Goal: Information Seeking & Learning: Learn about a topic

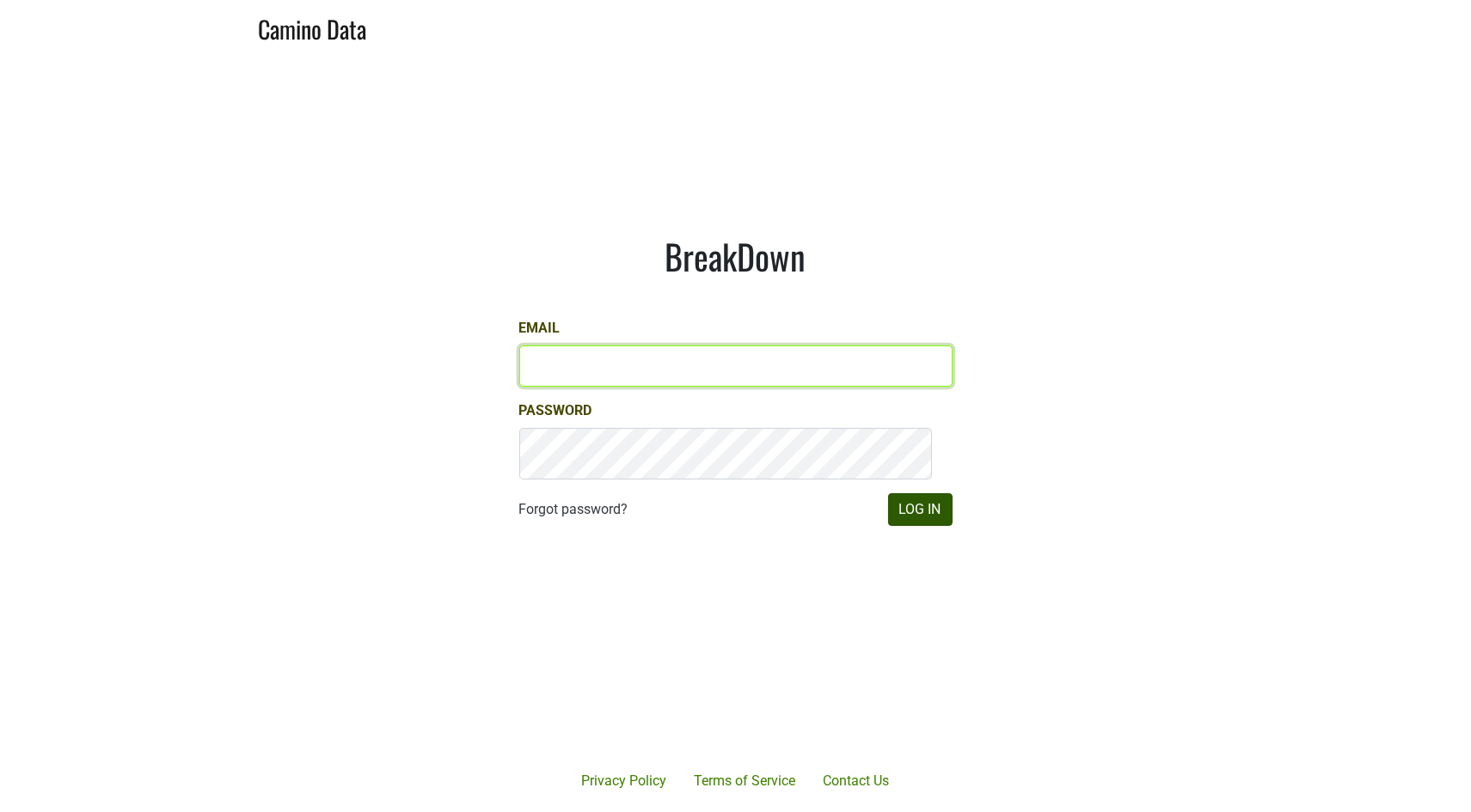
type input "john@buehlervineyards.com"
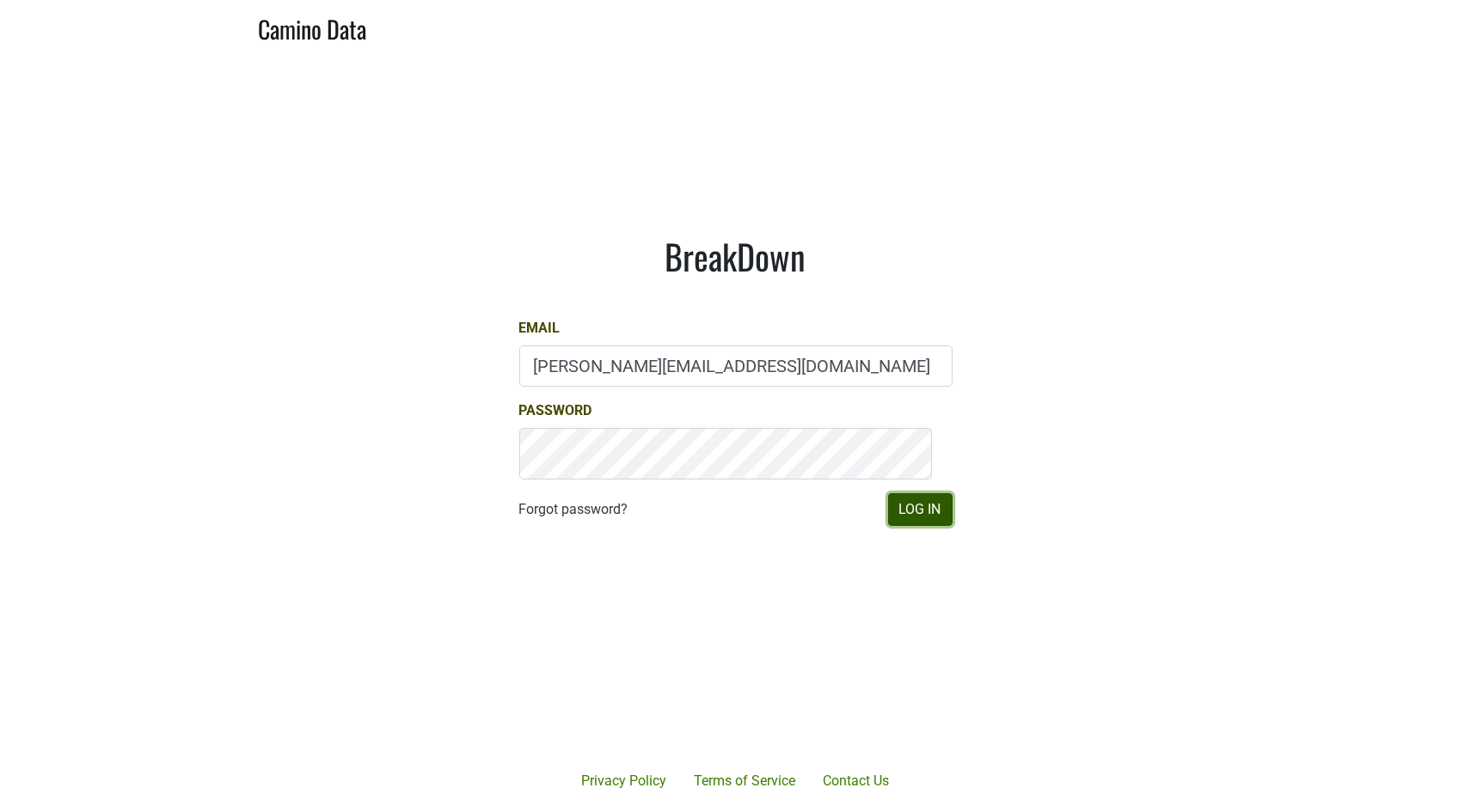
click at [901, 526] on button "Log In" at bounding box center [920, 510] width 65 height 33
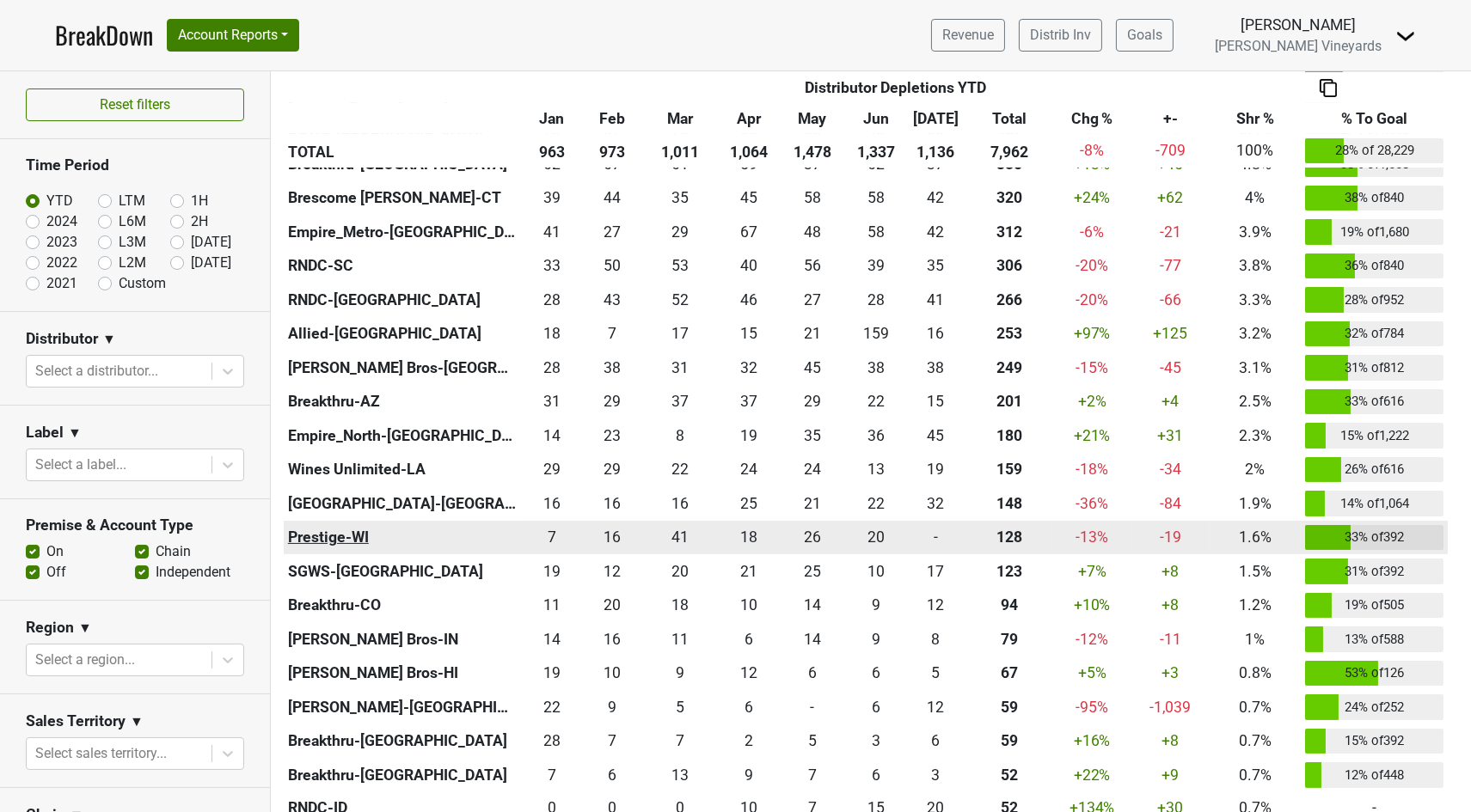
scroll to position [573, 0]
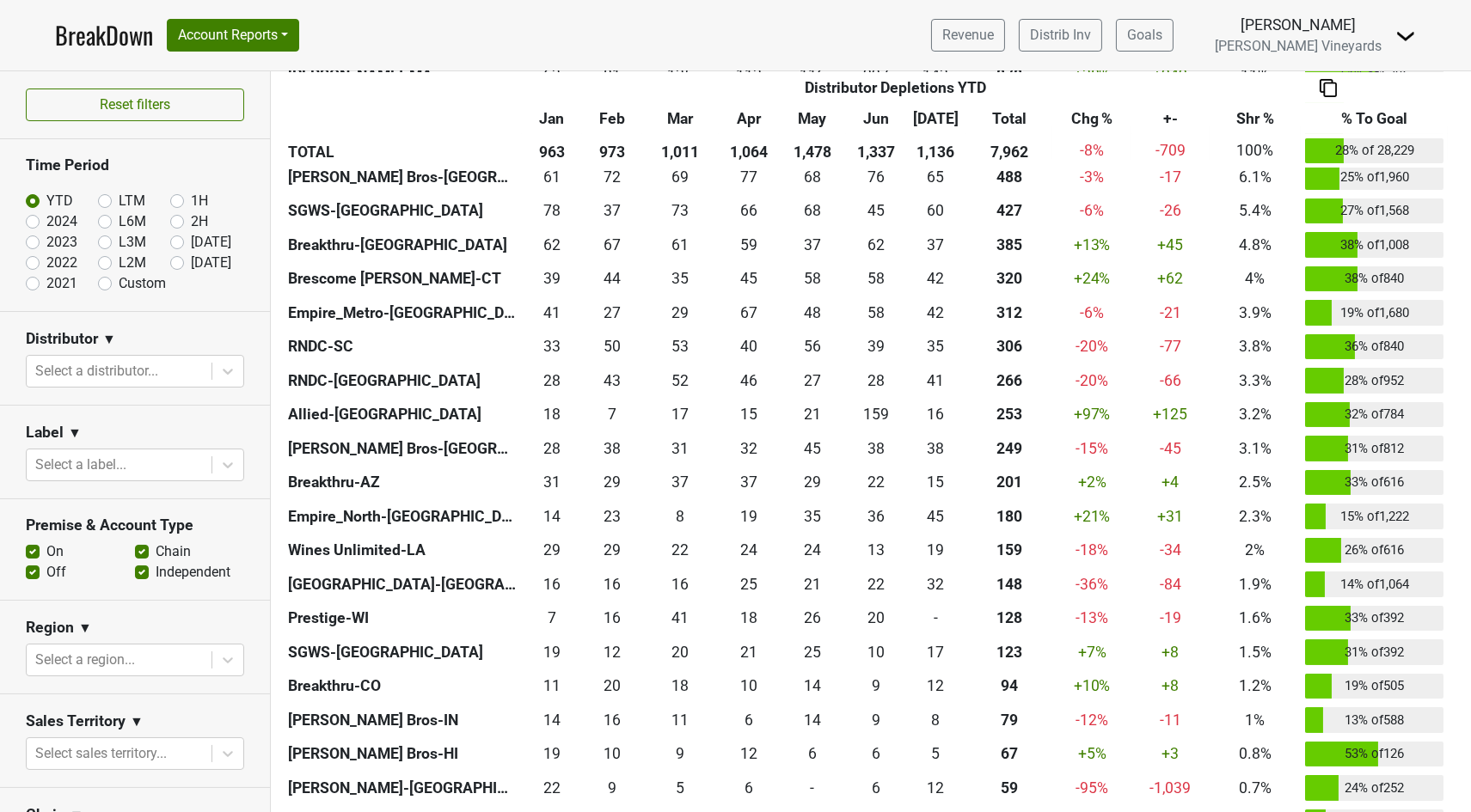
click at [330, 160] on th "Breakthru-IL" at bounding box center [403, 144] width 239 height 35
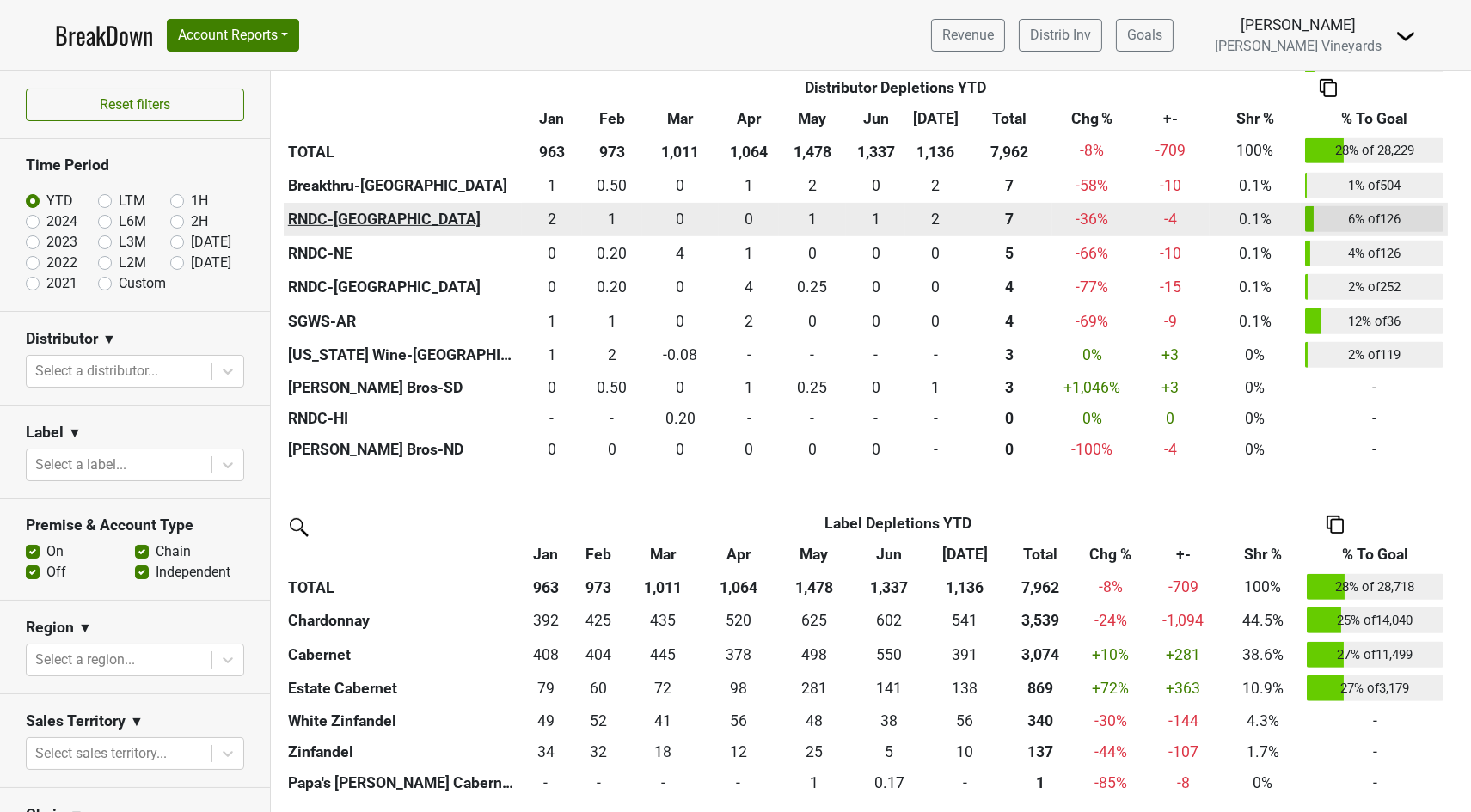
scroll to position [2227, 0]
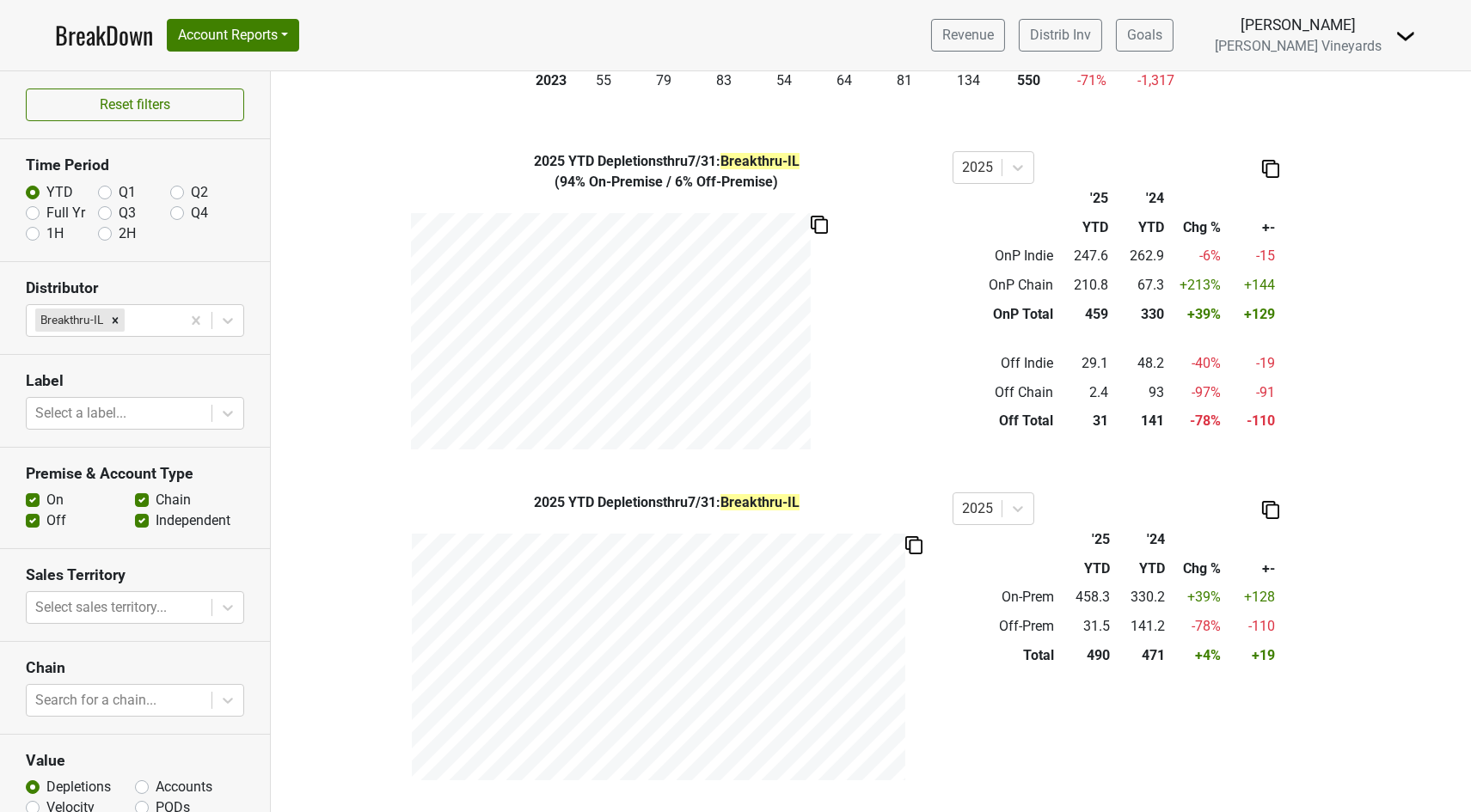
scroll to position [668, 0]
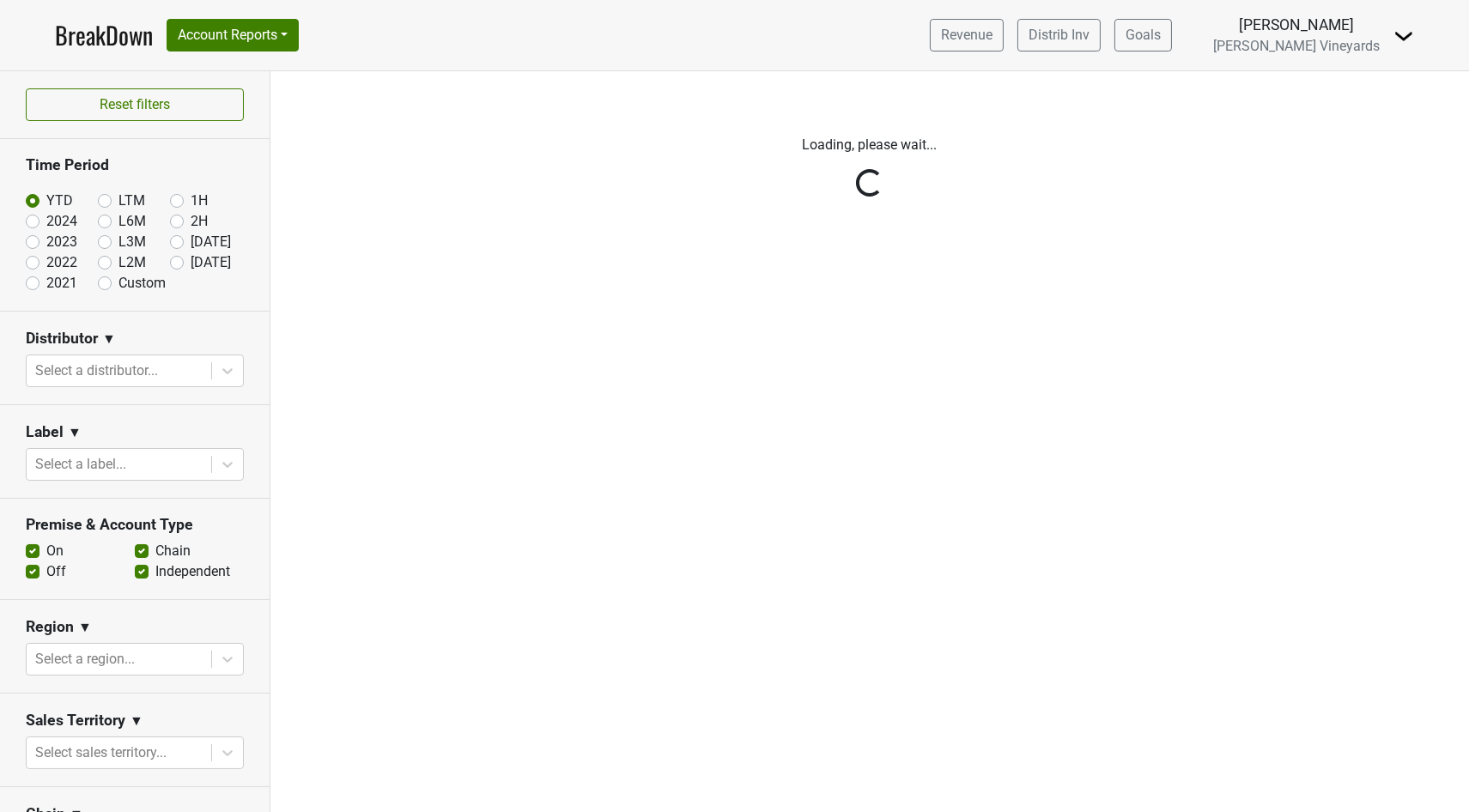
click at [211, 468] on div "Reset filters Time Period YTD LTM 1H 2024 L6M 2H 2023 L3M [DATE] '25 2022 L2M A…" at bounding box center [135, 441] width 270 height 741
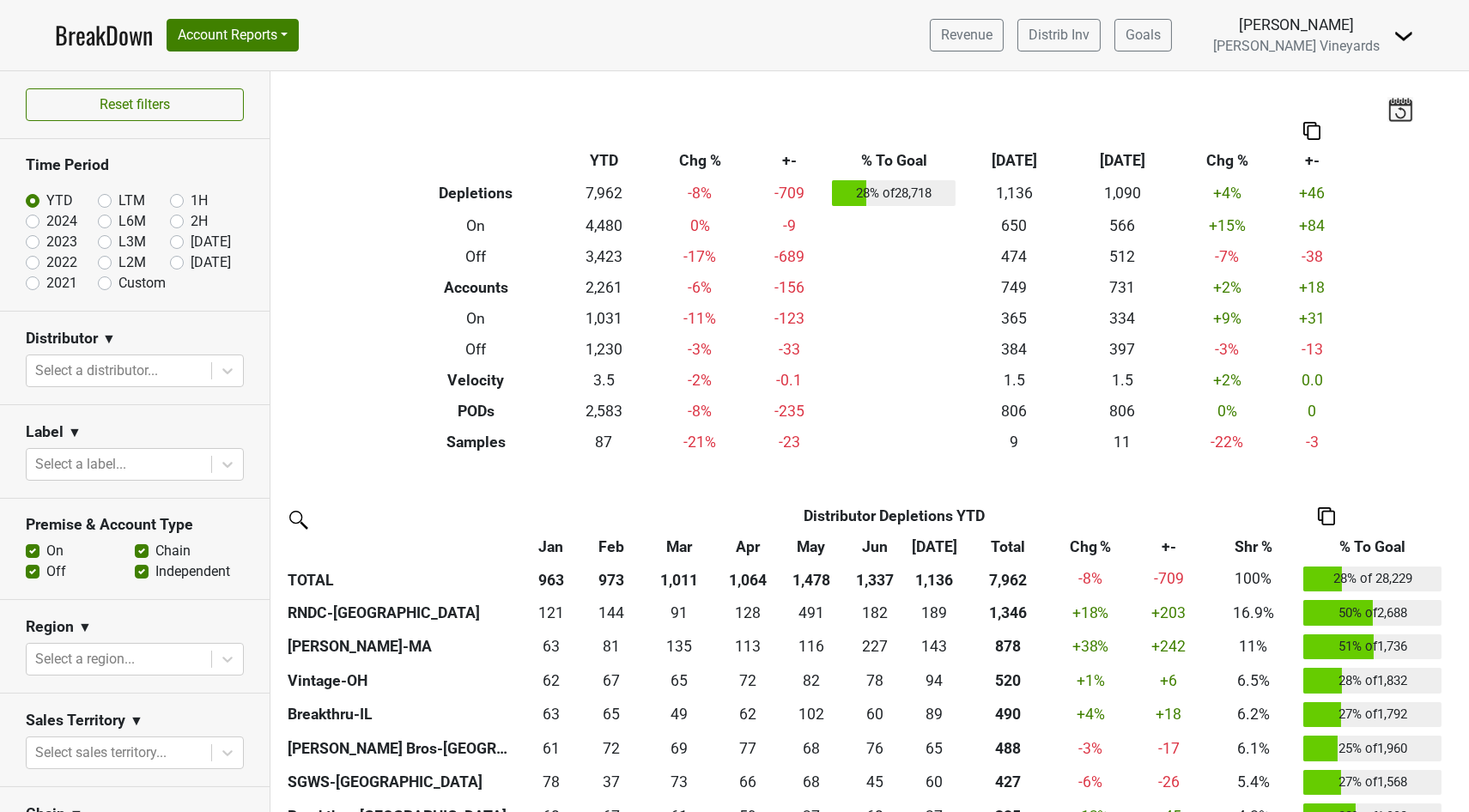
click at [219, 380] on icon at bounding box center [227, 370] width 17 height 17
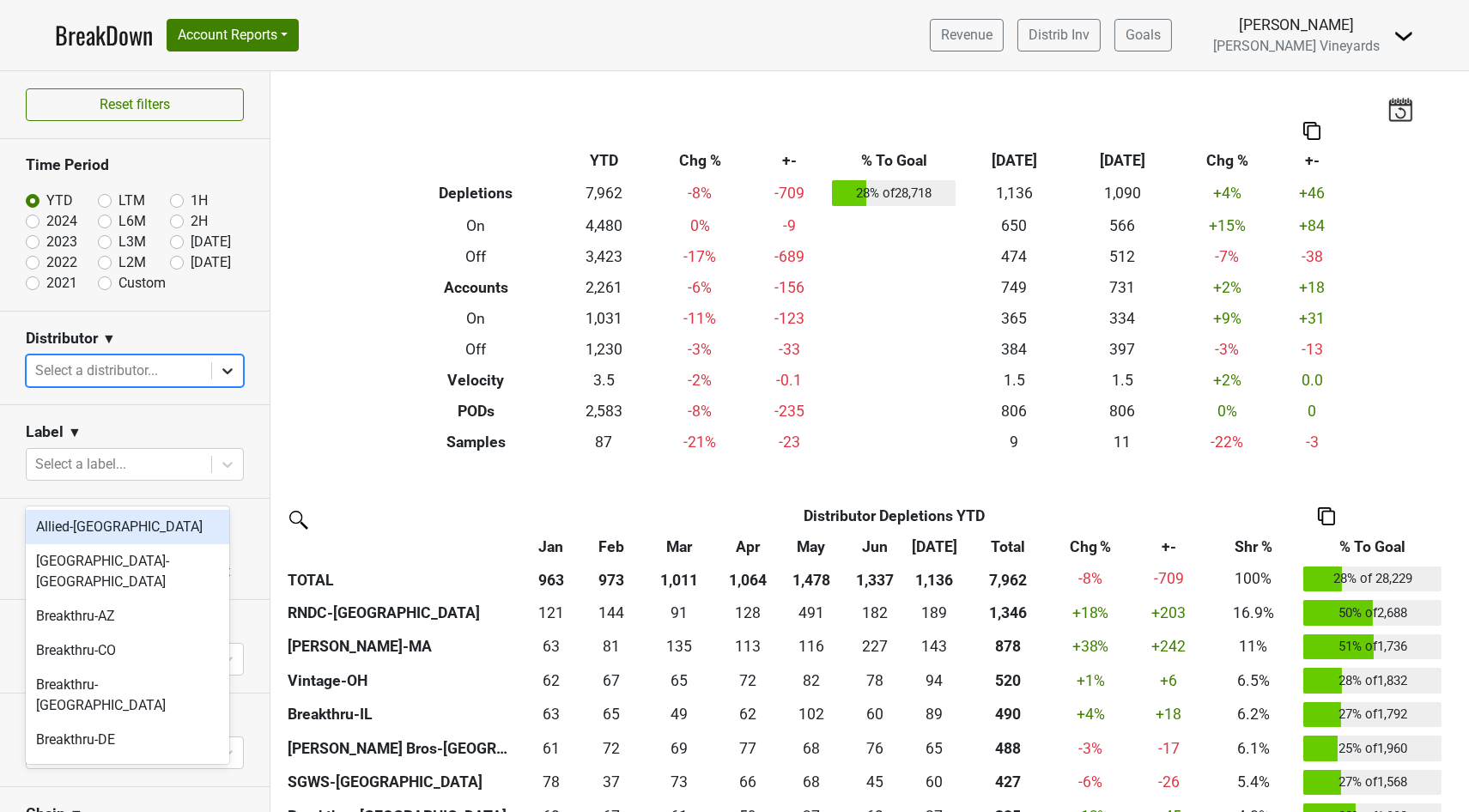
click at [219, 380] on icon at bounding box center [227, 370] width 17 height 17
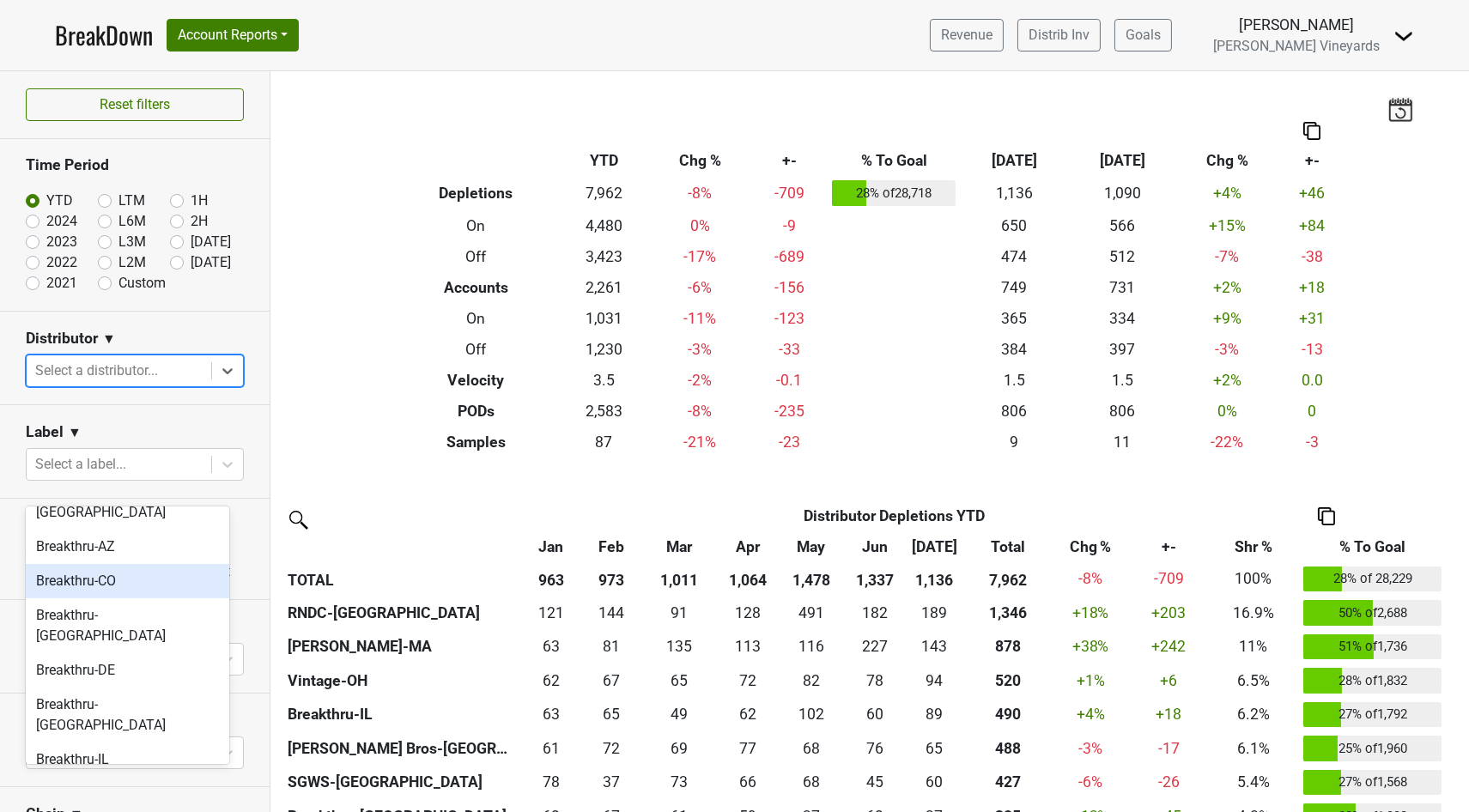
scroll to position [96, 0]
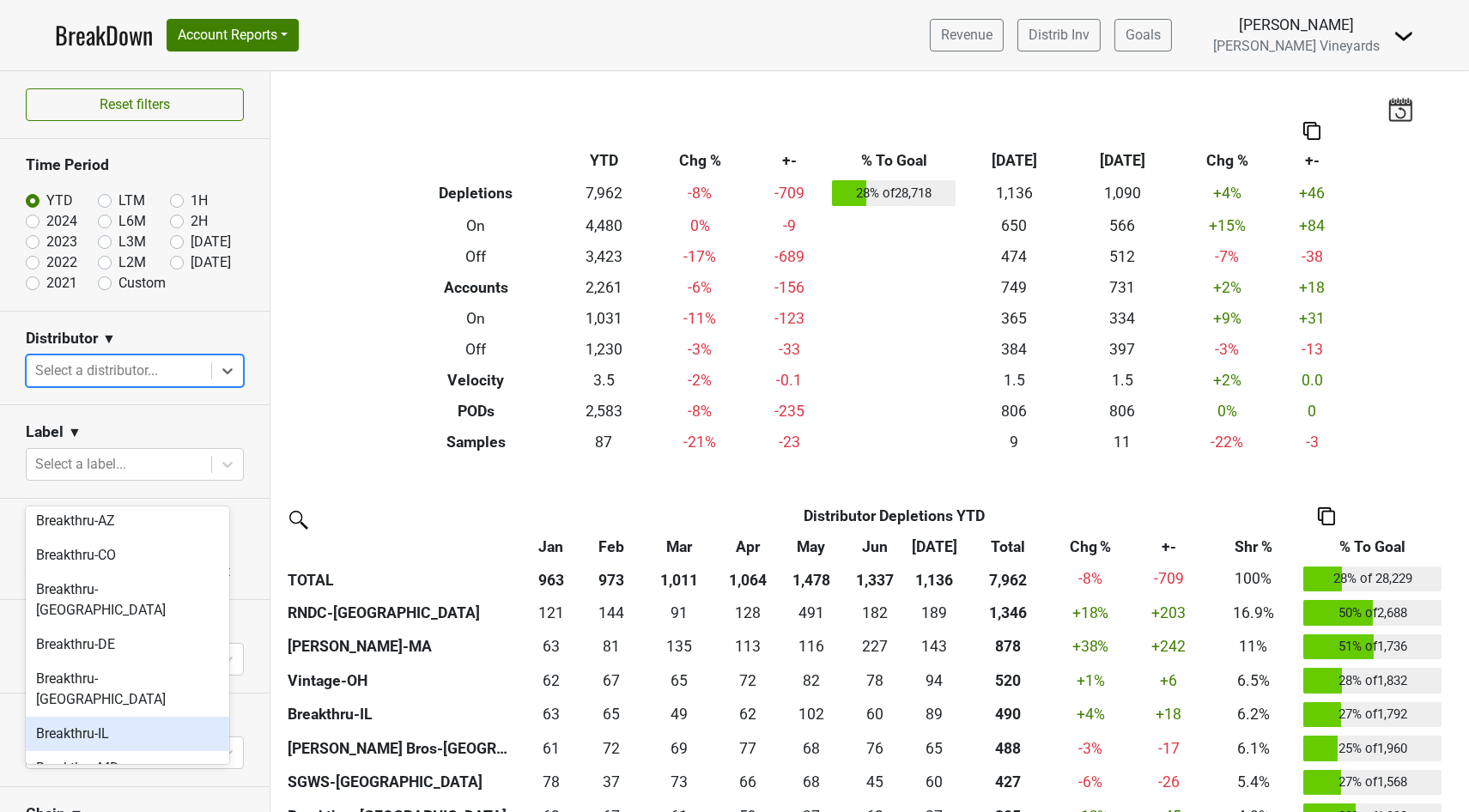
click at [146, 717] on div "Breakthru-IL" at bounding box center [128, 734] width 204 height 35
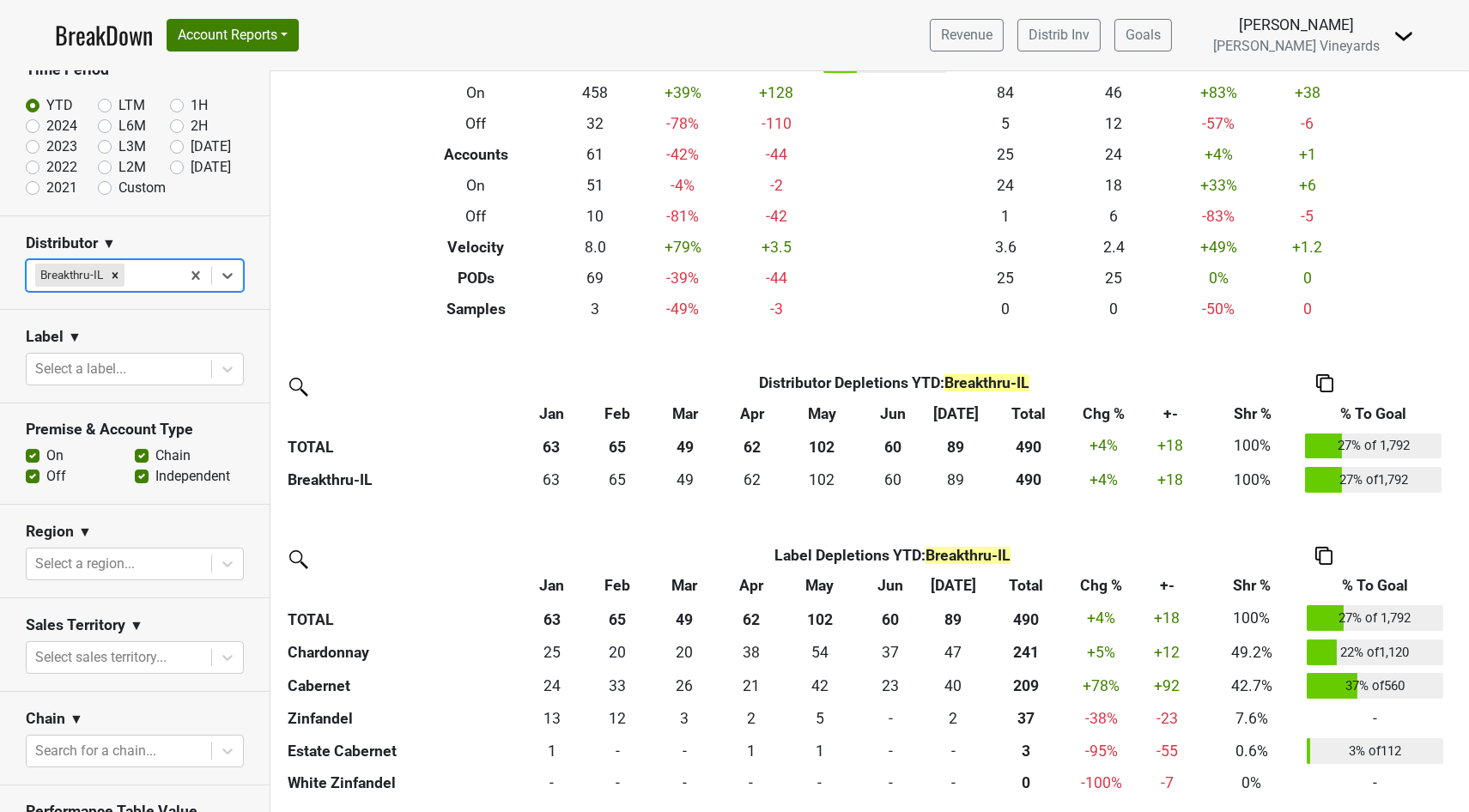
scroll to position [337, 0]
click at [930, 48] on link "Revenue" at bounding box center [966, 35] width 73 height 33
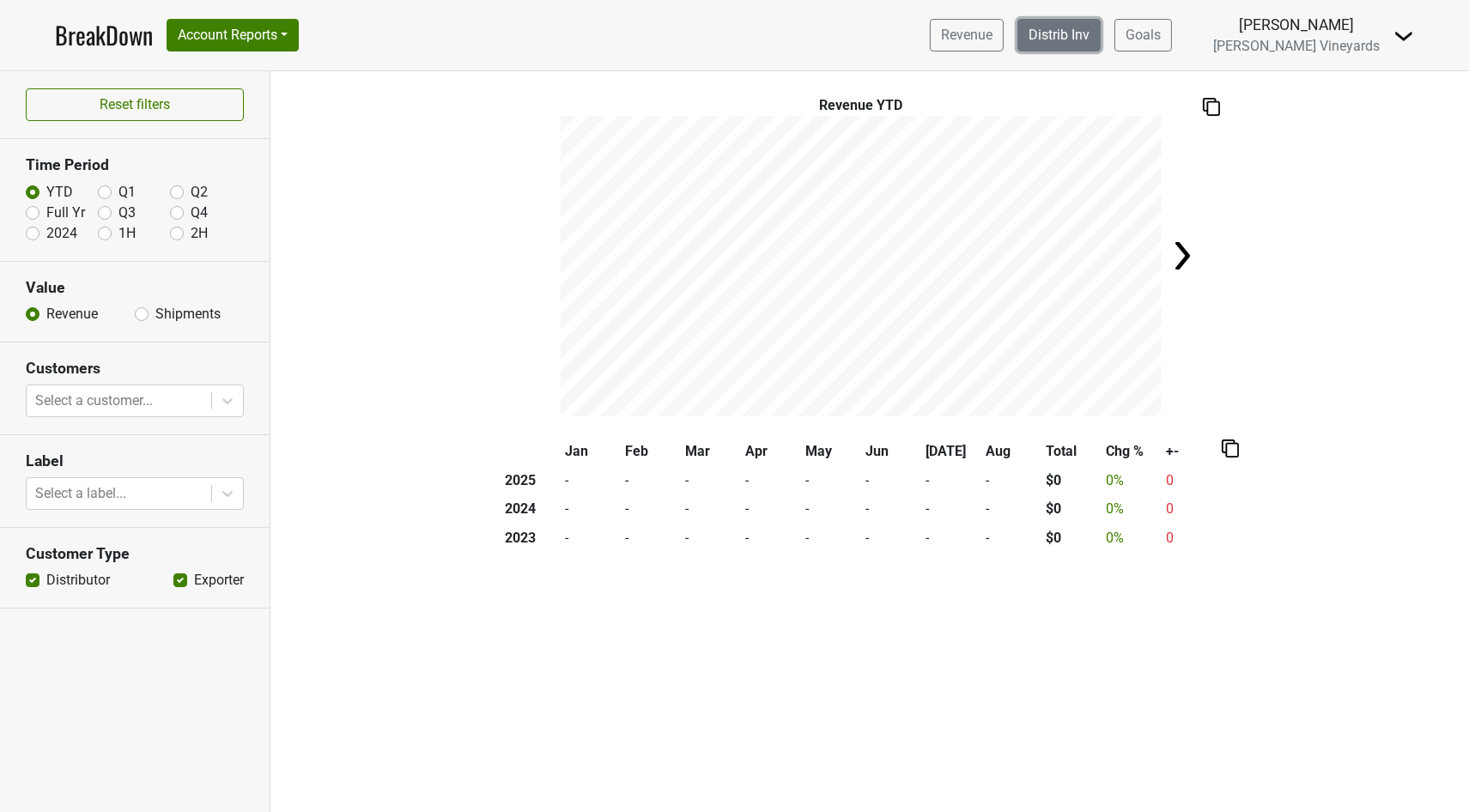
click at [1017, 50] on link "Distrib Inv" at bounding box center [1059, 35] width 83 height 33
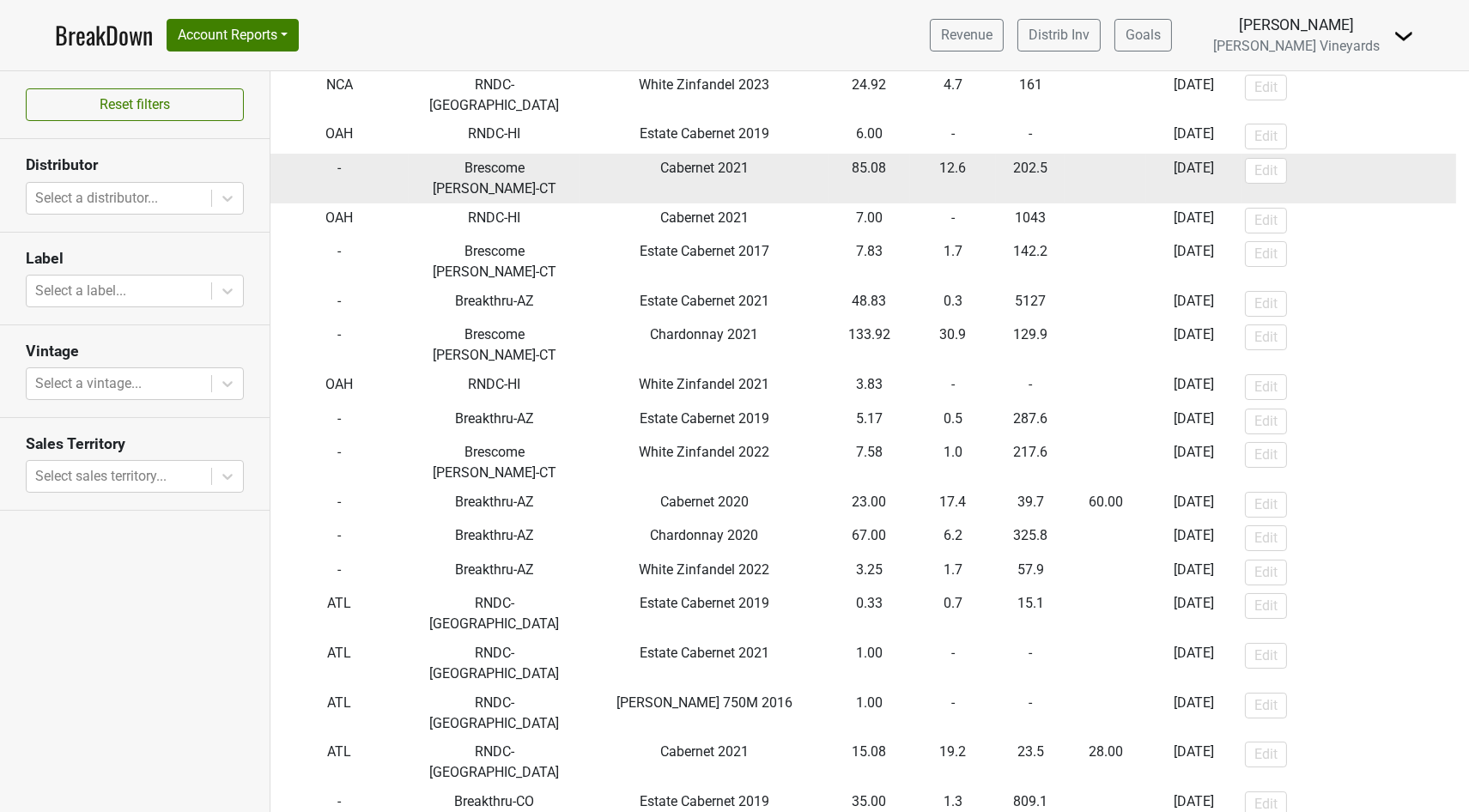
scroll to position [381, 0]
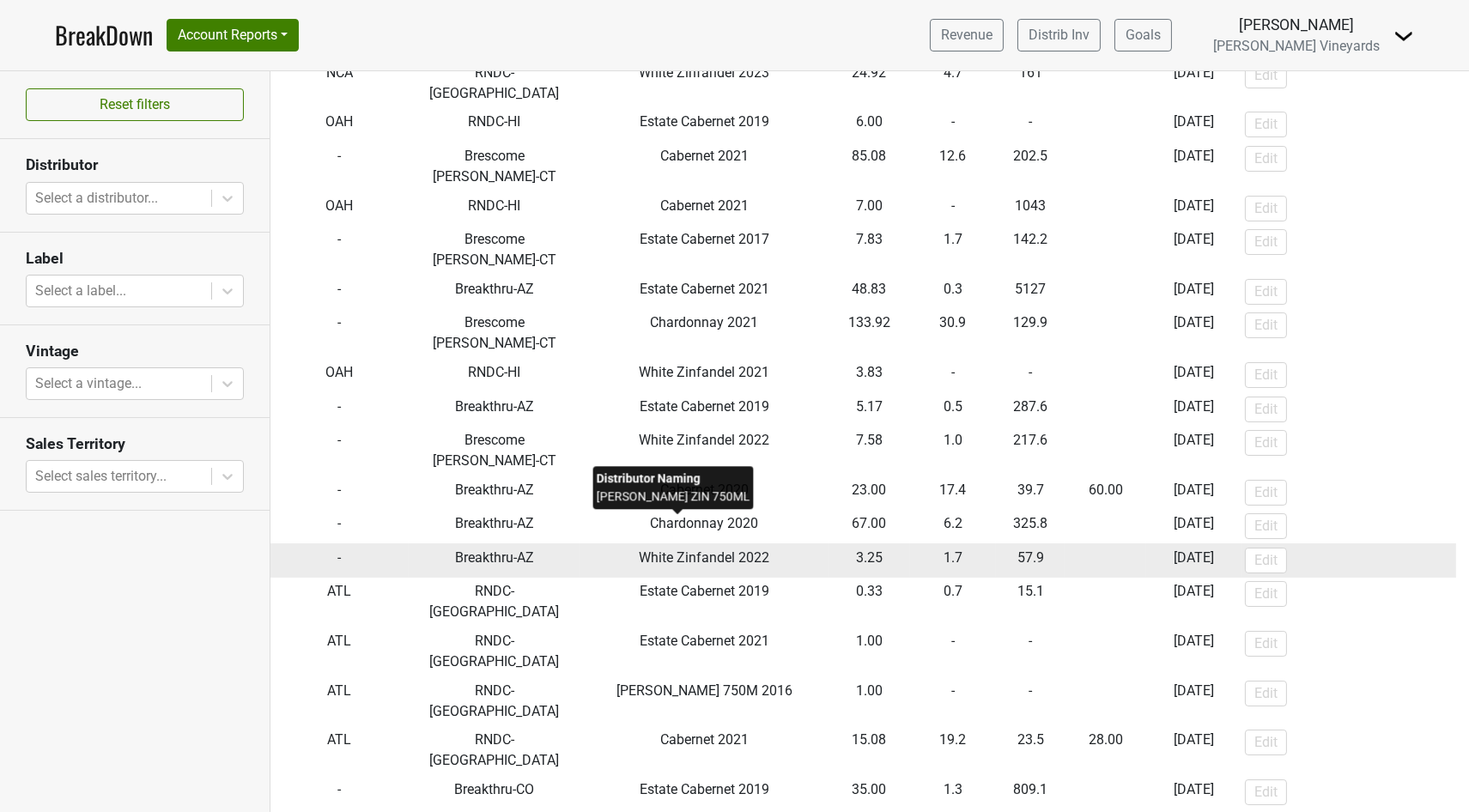
click at [653, 550] on span "White Zinfandel 2022" at bounding box center [703, 558] width 130 height 16
